Goal: Task Accomplishment & Management: Manage account settings

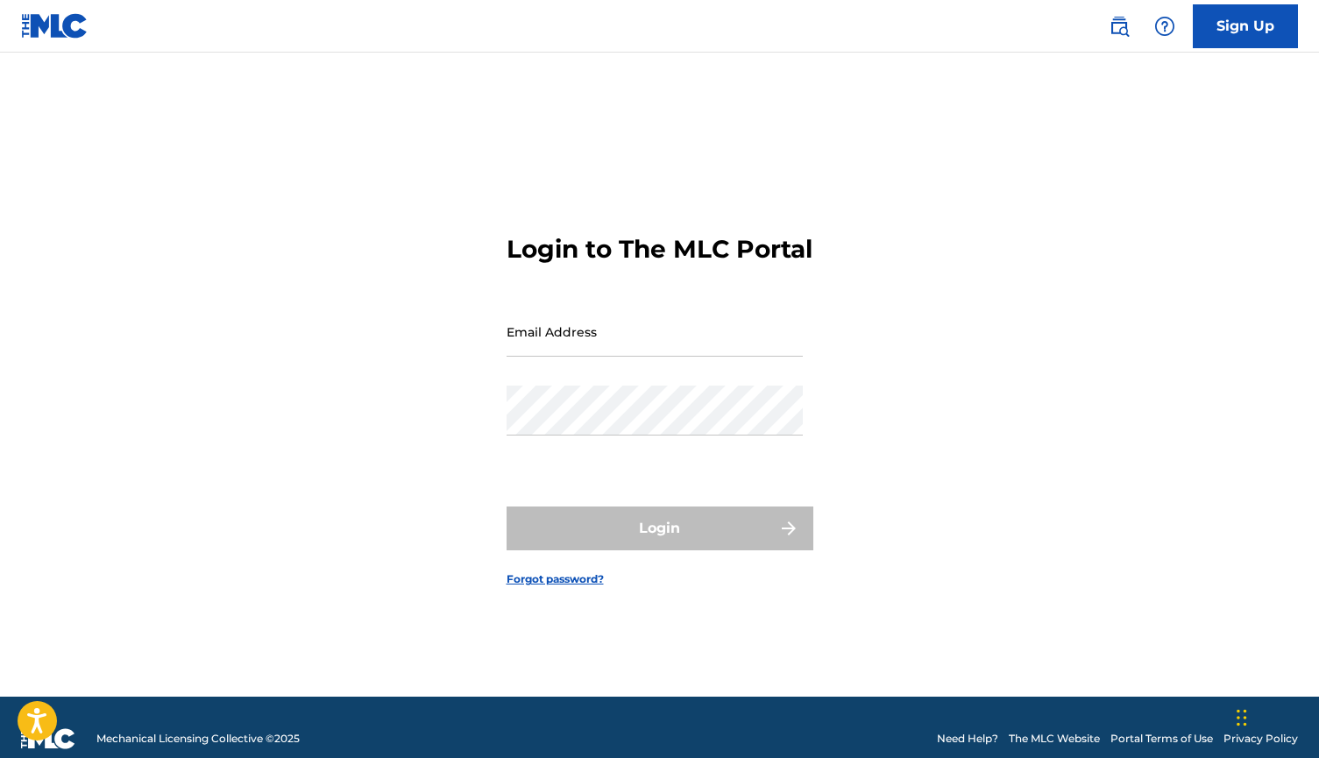
click at [671, 349] on input "Email Address" at bounding box center [655, 332] width 296 height 50
type input "[EMAIL_ADDRESS][DOMAIN_NAME]"
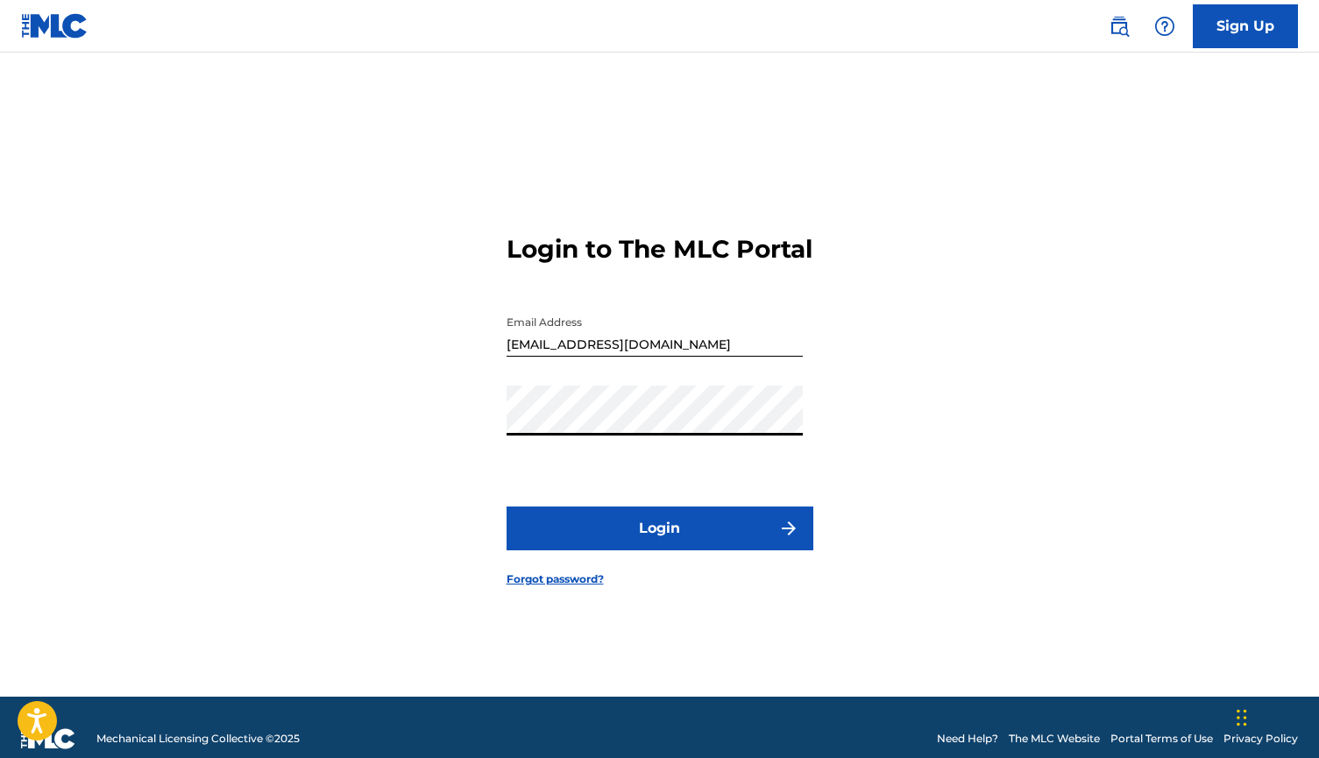
click at [656, 548] on button "Login" at bounding box center [660, 529] width 307 height 44
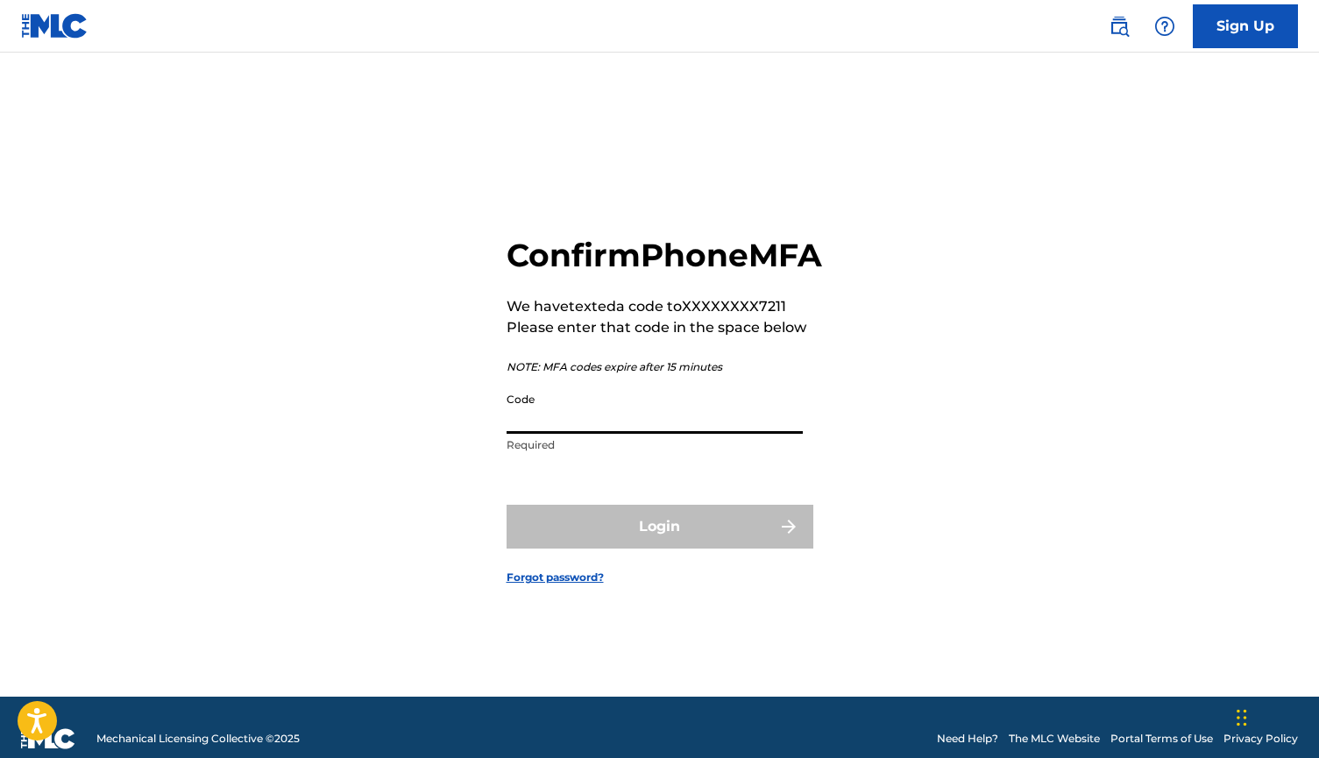
click at [622, 434] on input "Code" at bounding box center [655, 409] width 296 height 50
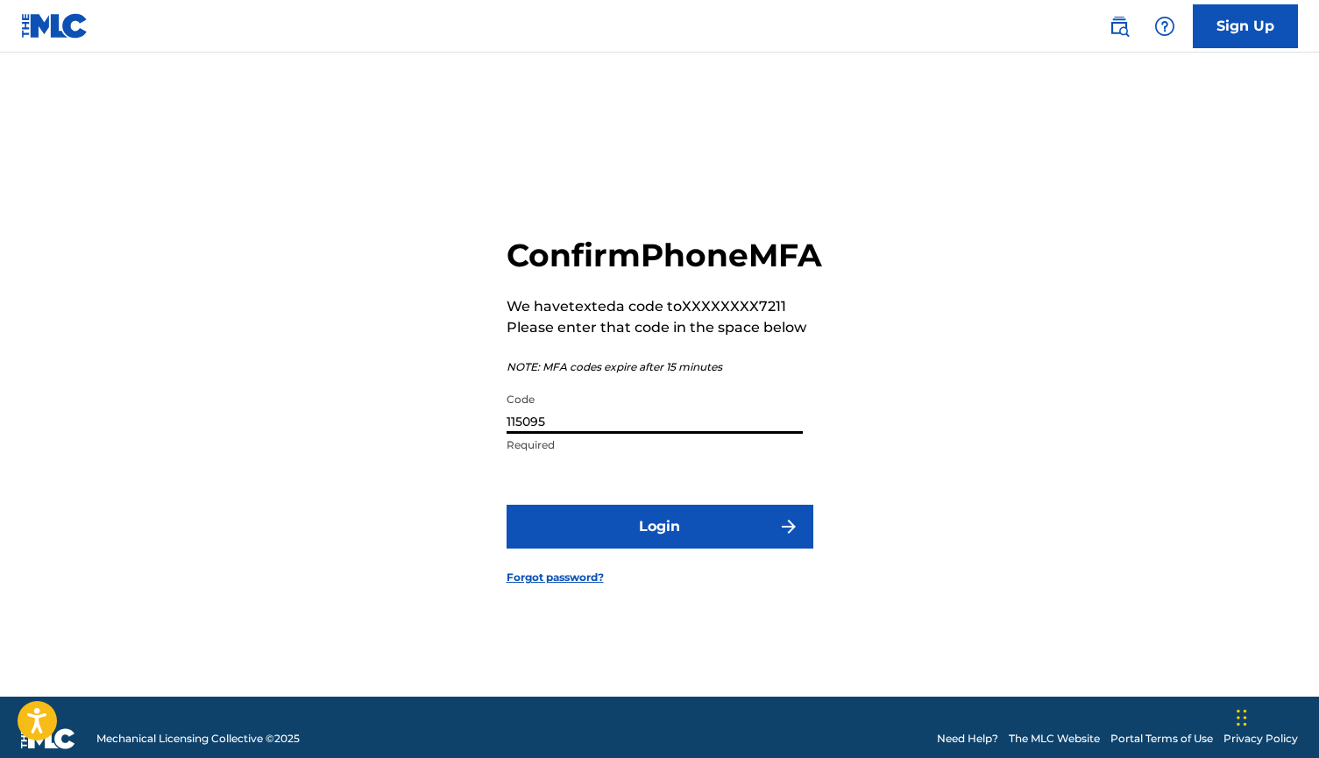
type input "115095"
click at [571, 531] on button "Login" at bounding box center [660, 527] width 307 height 44
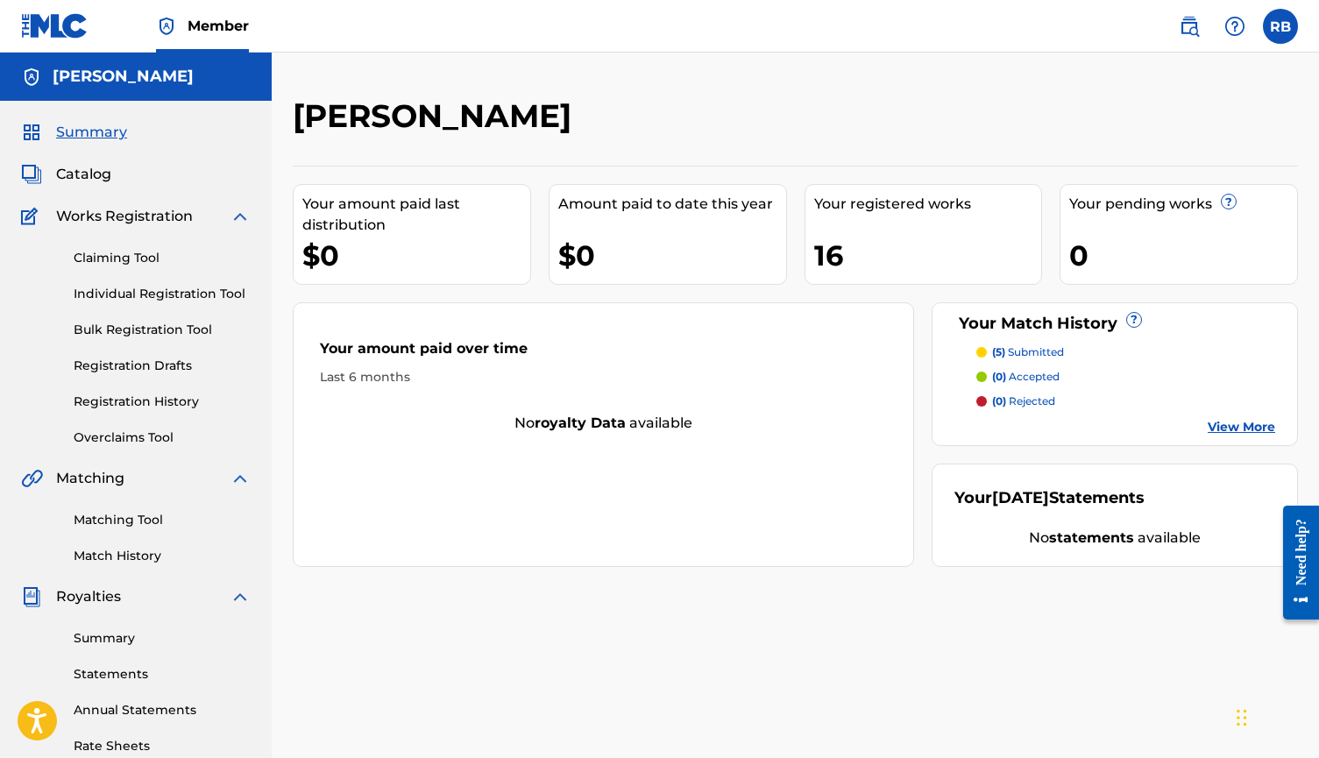
click at [134, 557] on link "Match History" at bounding box center [162, 556] width 177 height 18
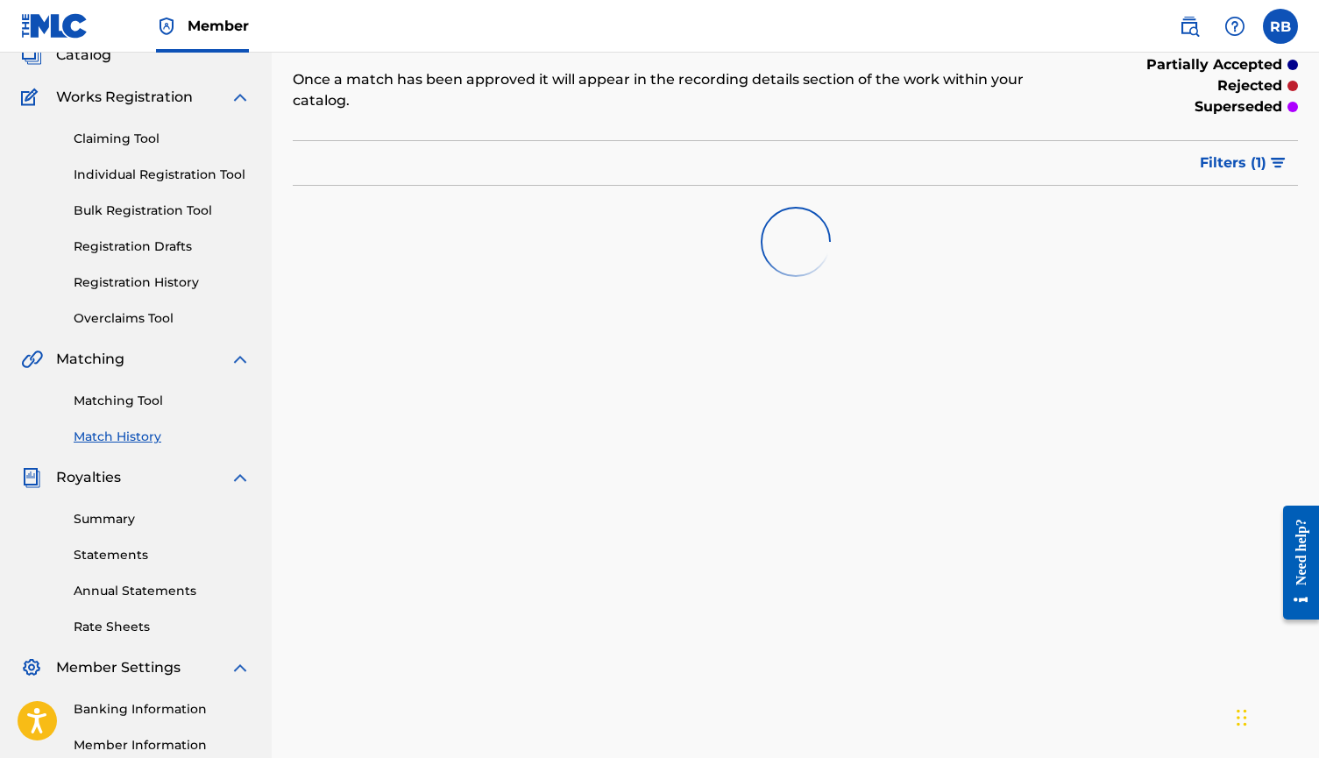
scroll to position [137, 0]
